Goal: Transaction & Acquisition: Book appointment/travel/reservation

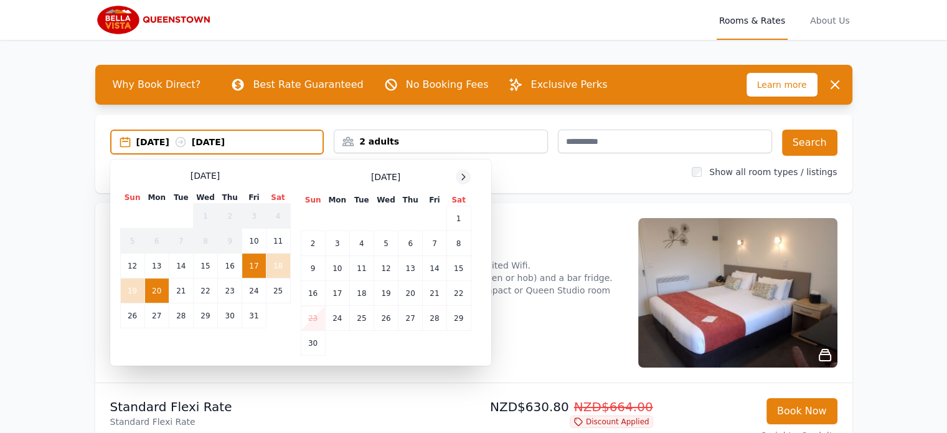
click at [461, 177] on icon at bounding box center [463, 177] width 10 height 10
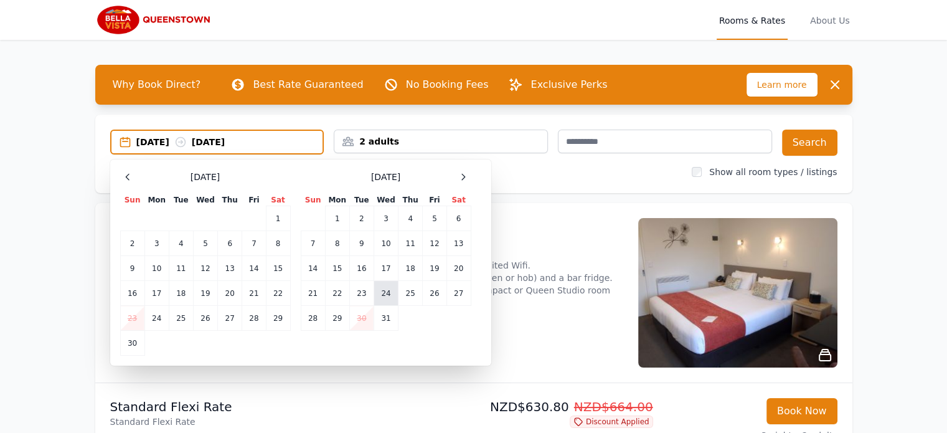
click at [383, 298] on td "24" at bounding box center [385, 293] width 24 height 25
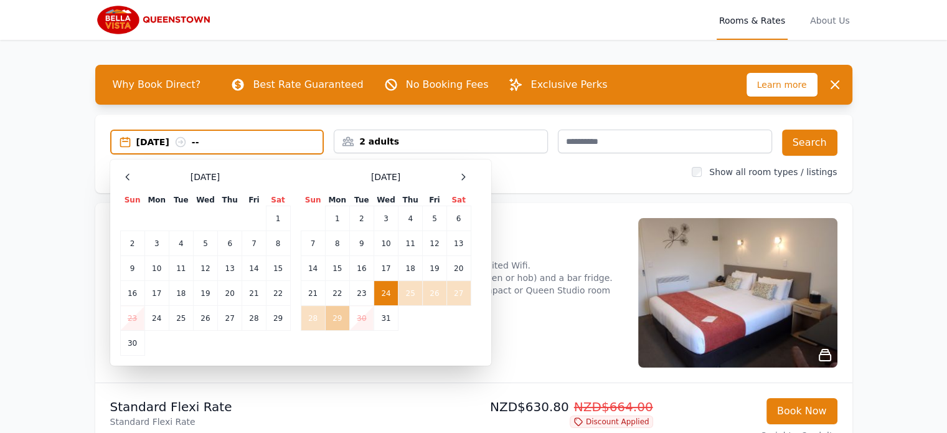
click at [329, 319] on td "29" at bounding box center [337, 318] width 24 height 25
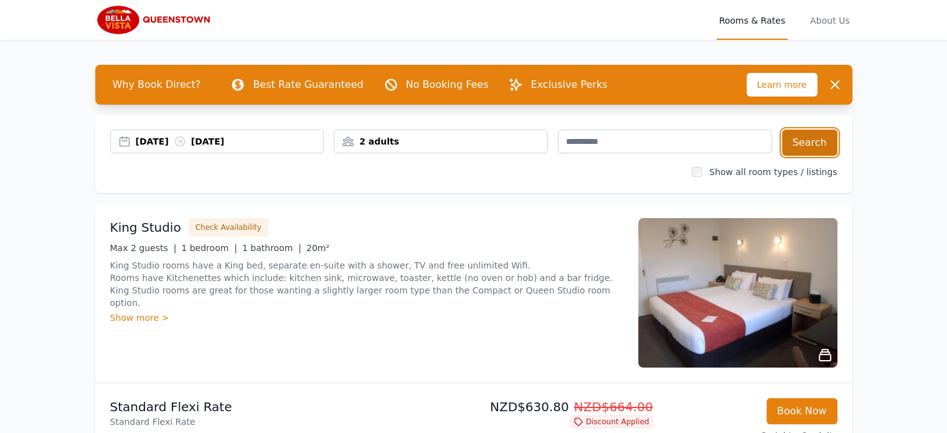
click at [807, 134] on button "Search" at bounding box center [809, 142] width 55 height 26
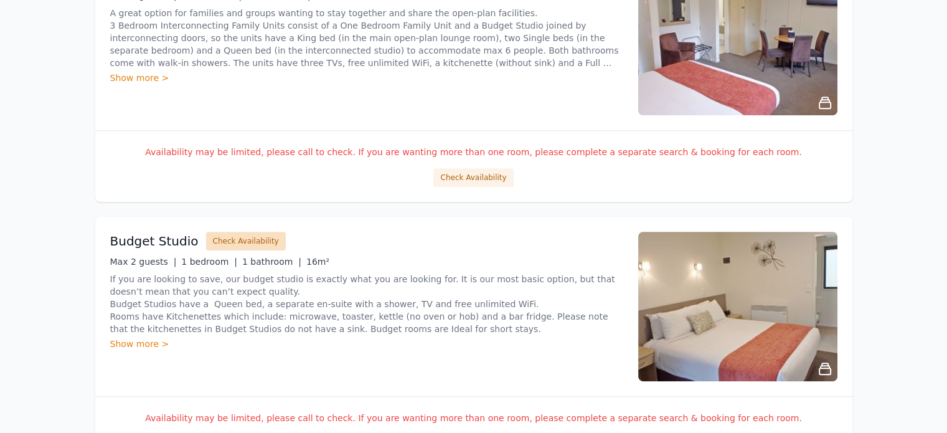
scroll to position [62, 0]
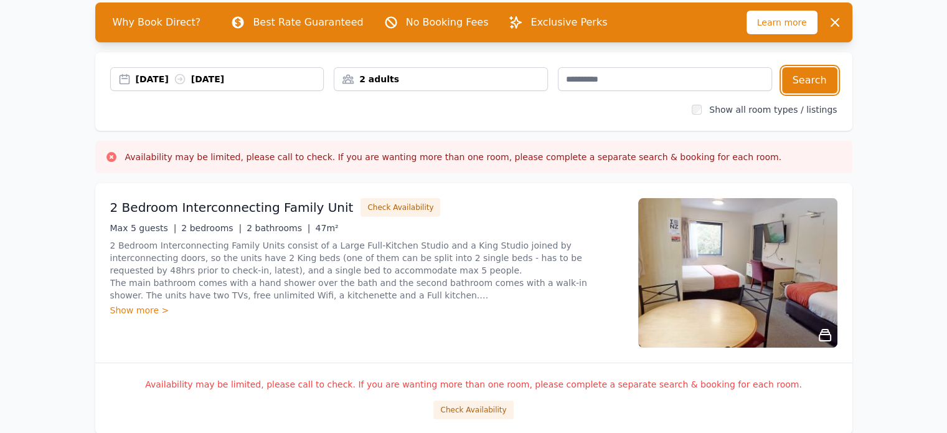
click at [234, 80] on div "[DATE] [DATE]" at bounding box center [230, 79] width 188 height 12
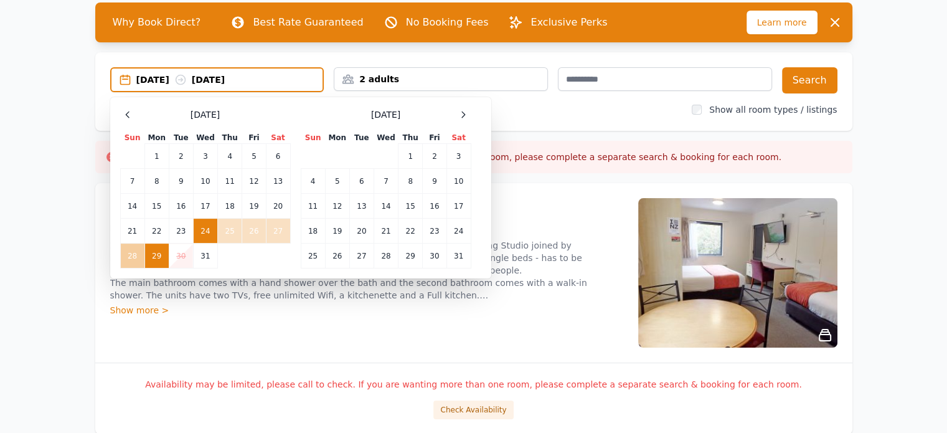
click at [131, 260] on td "28" at bounding box center [132, 255] width 24 height 25
click at [208, 227] on td "24" at bounding box center [205, 230] width 24 height 25
click at [127, 251] on td "28" at bounding box center [132, 255] width 24 height 25
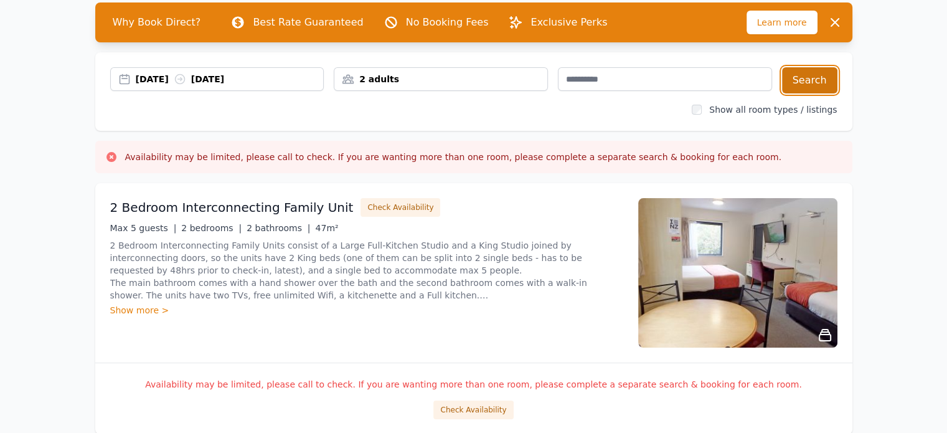
click at [803, 79] on button "Search" at bounding box center [809, 80] width 55 height 26
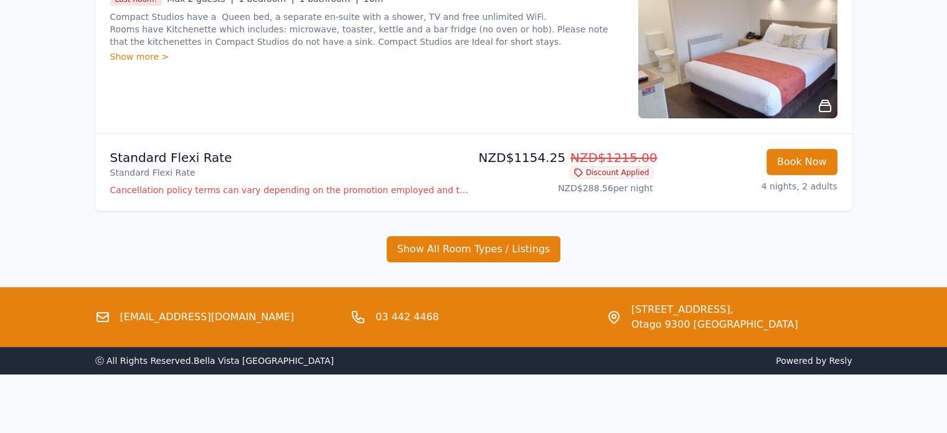
scroll to position [249, 0]
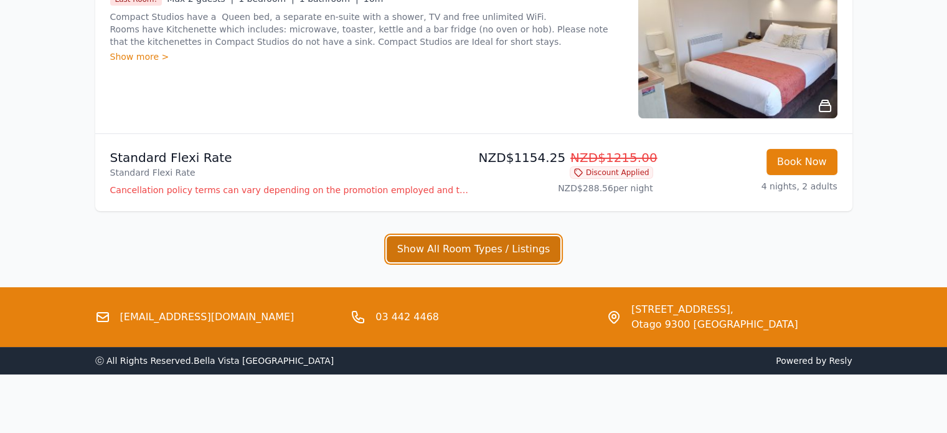
click at [436, 253] on button "Show All Room Types / Listings" at bounding box center [473, 249] width 174 height 26
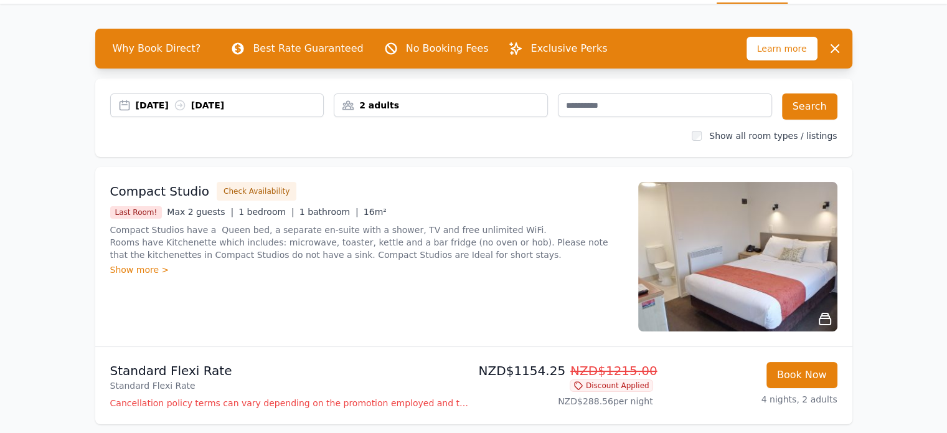
scroll to position [0, 0]
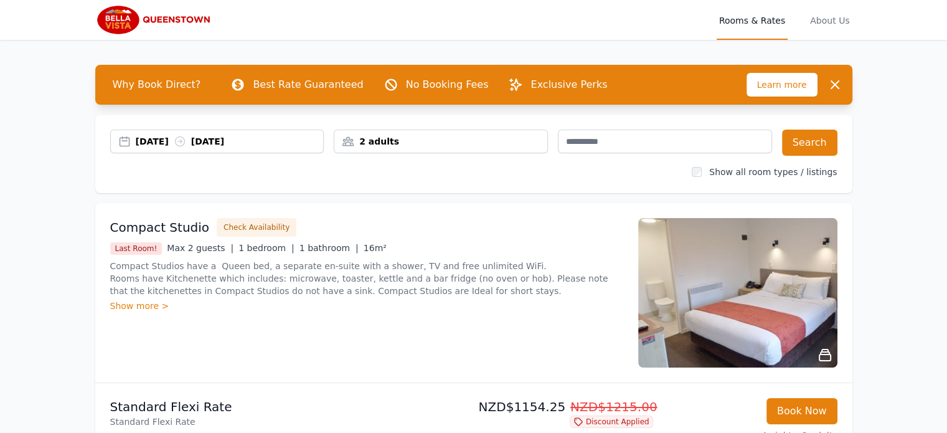
click at [149, 138] on div "[DATE] [DATE]" at bounding box center [230, 141] width 188 height 12
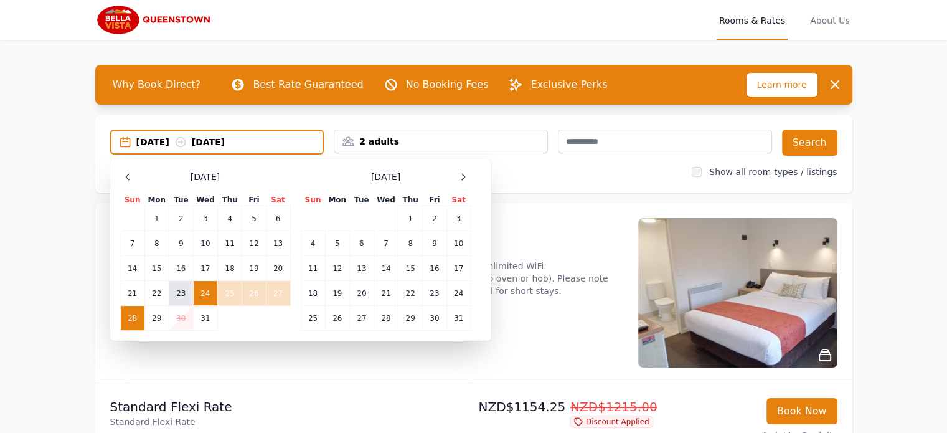
click at [187, 289] on td "23" at bounding box center [181, 293] width 24 height 25
click at [273, 294] on td "27" at bounding box center [278, 293] width 24 height 25
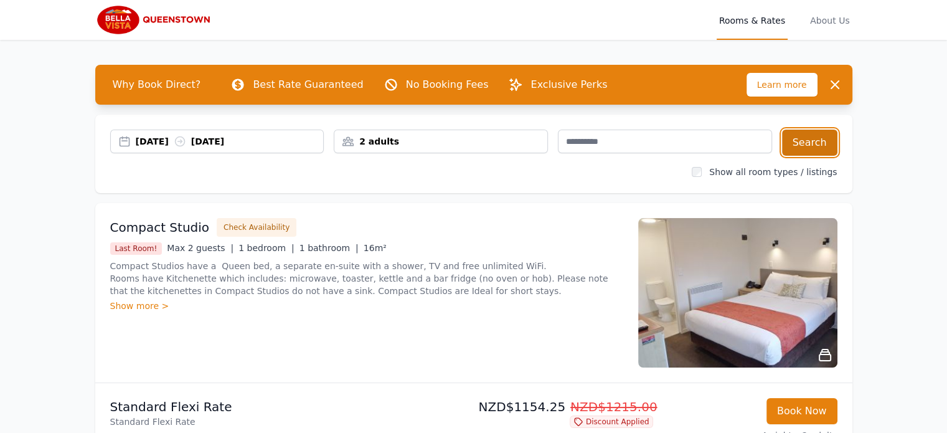
click at [815, 145] on button "Search" at bounding box center [809, 142] width 55 height 26
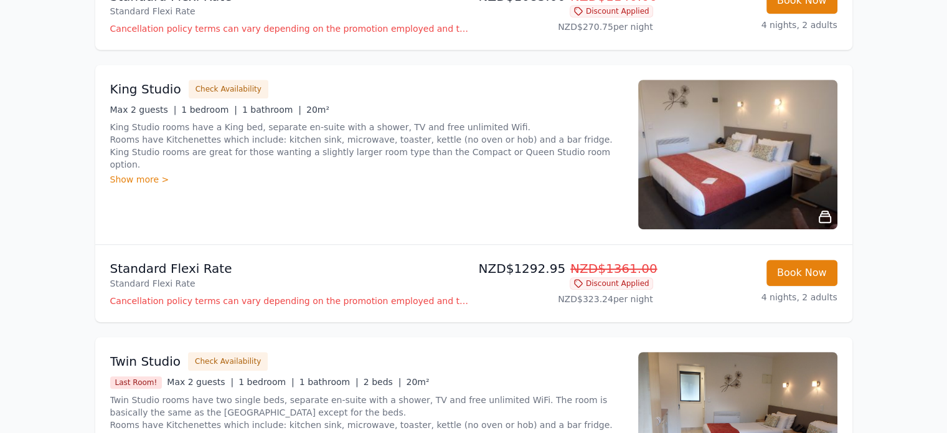
scroll to position [685, 0]
